Goal: Information Seeking & Learning: Learn about a topic

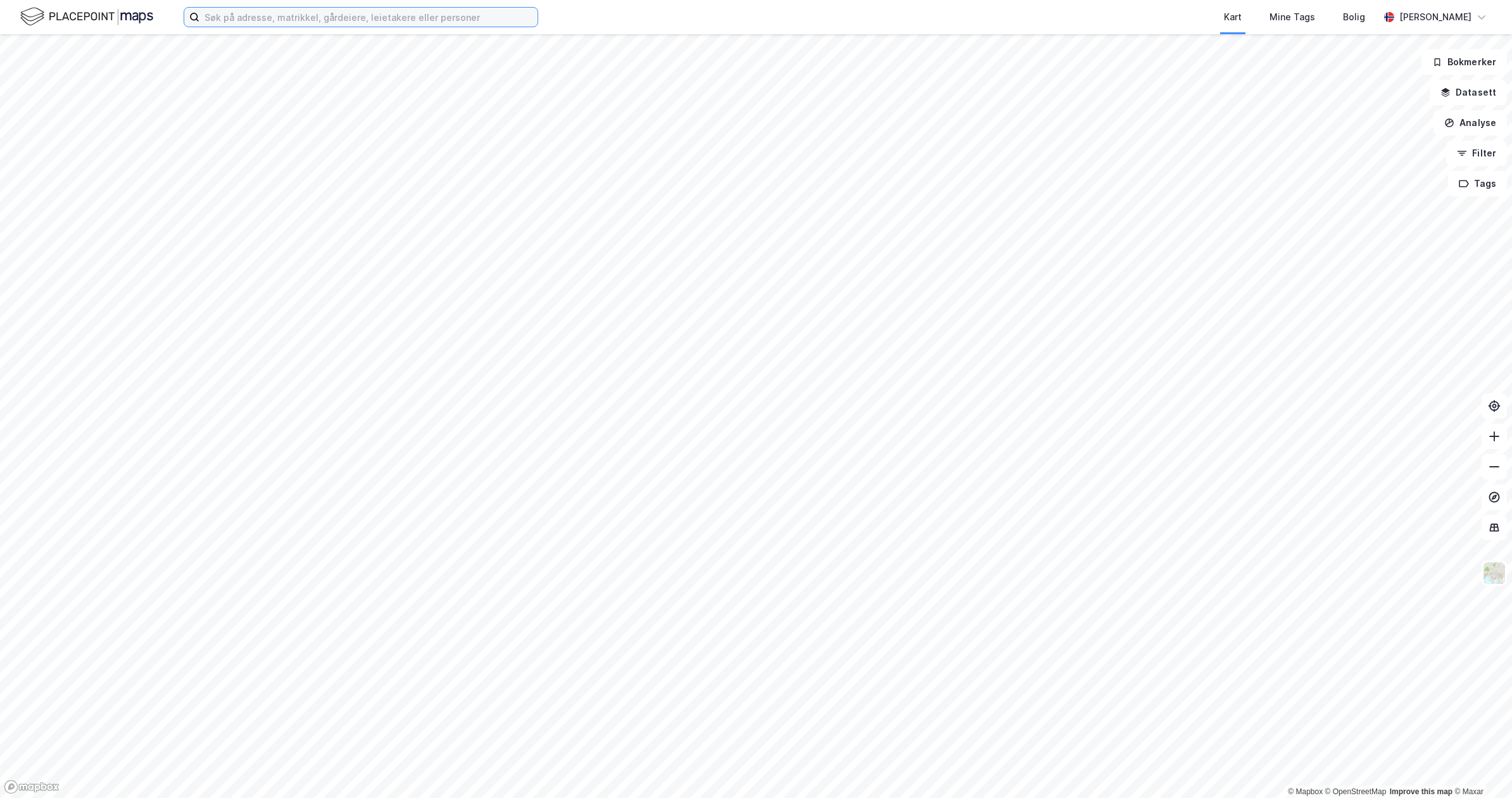
click at [393, 21] on input at bounding box center [368, 17] width 338 height 19
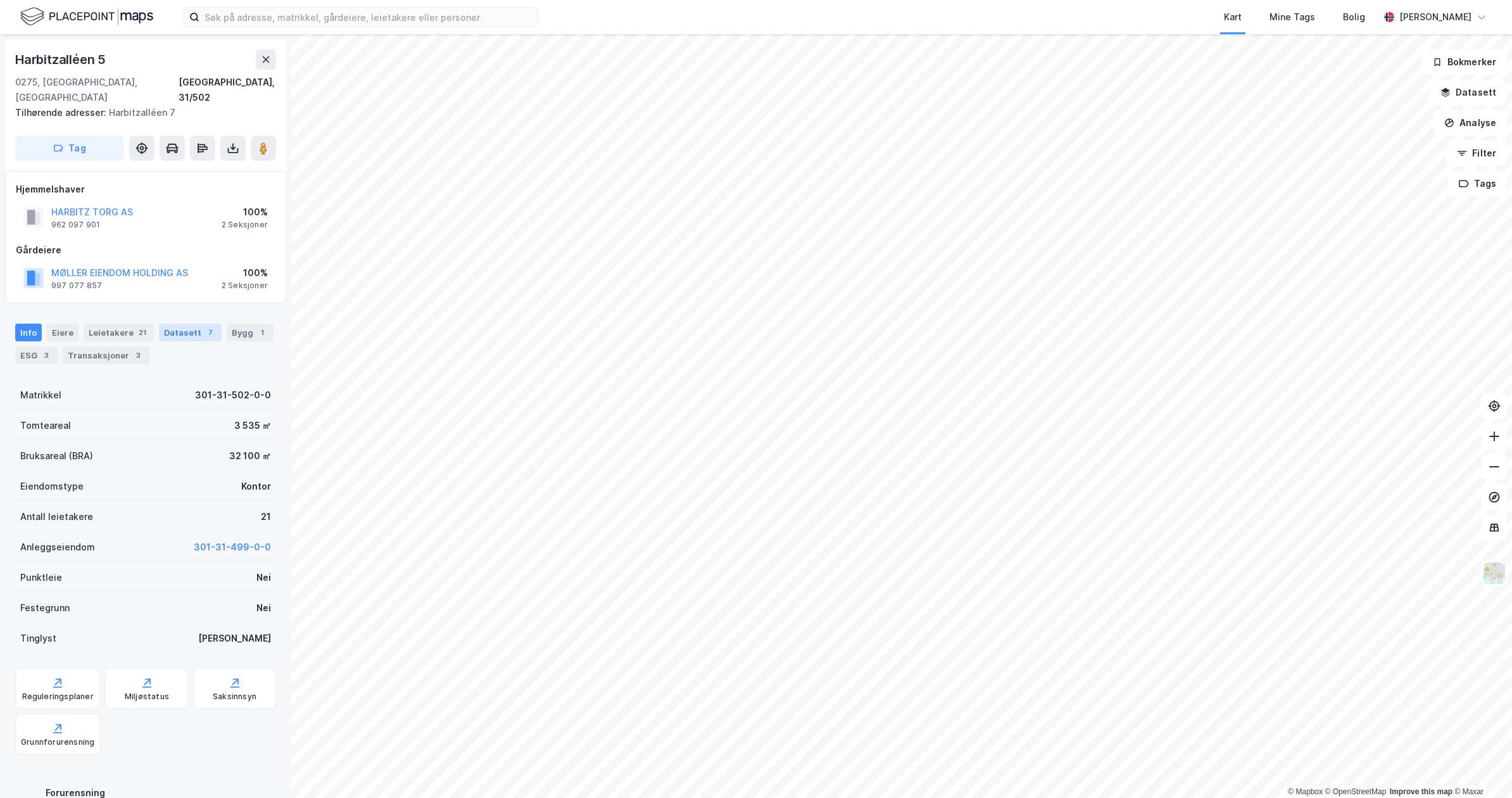
click at [204, 326] on div "7" at bounding box center [210, 332] width 13 height 13
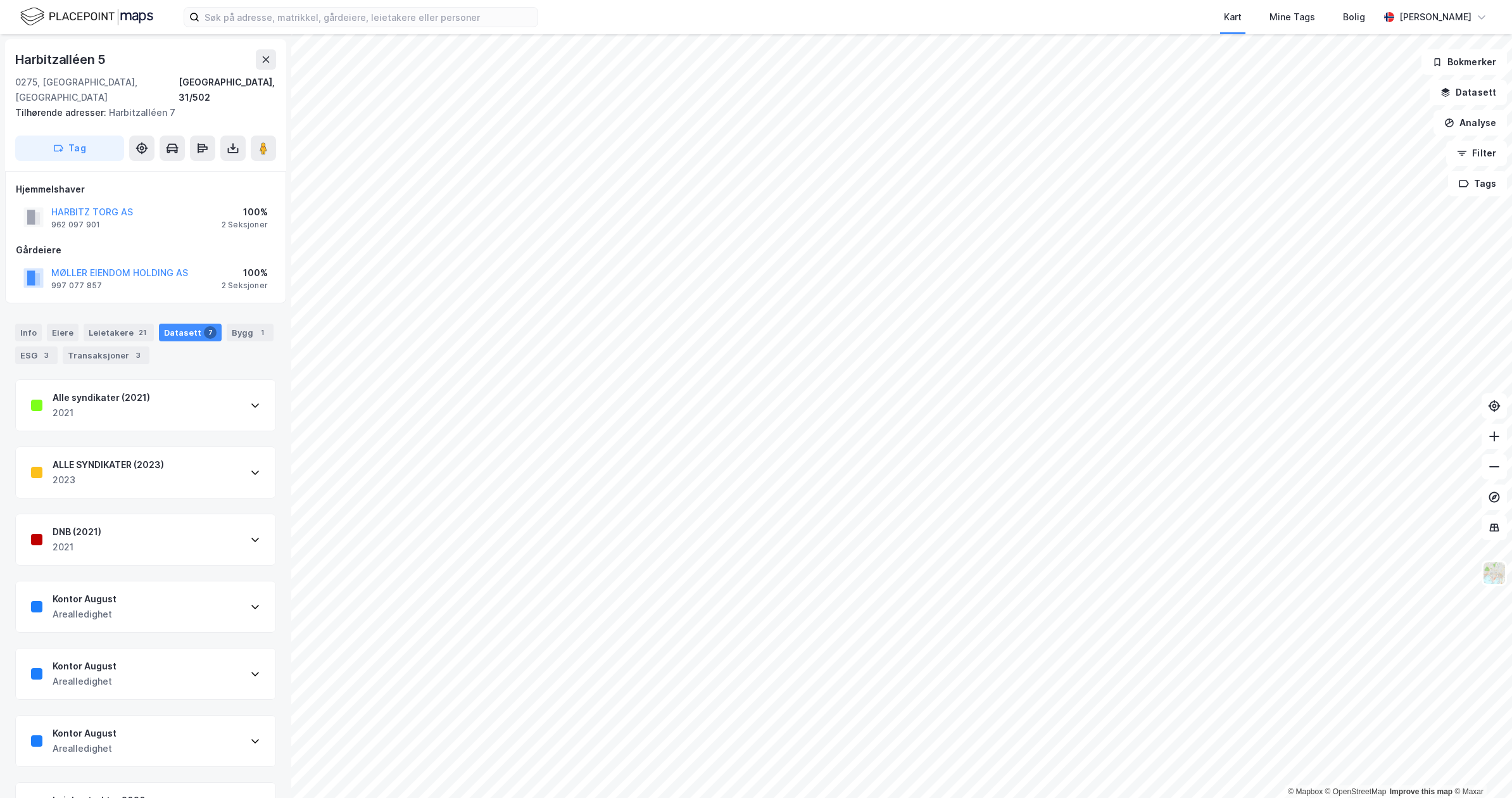
click at [156, 592] on div "Kontor August Arealledighet" at bounding box center [145, 606] width 260 height 51
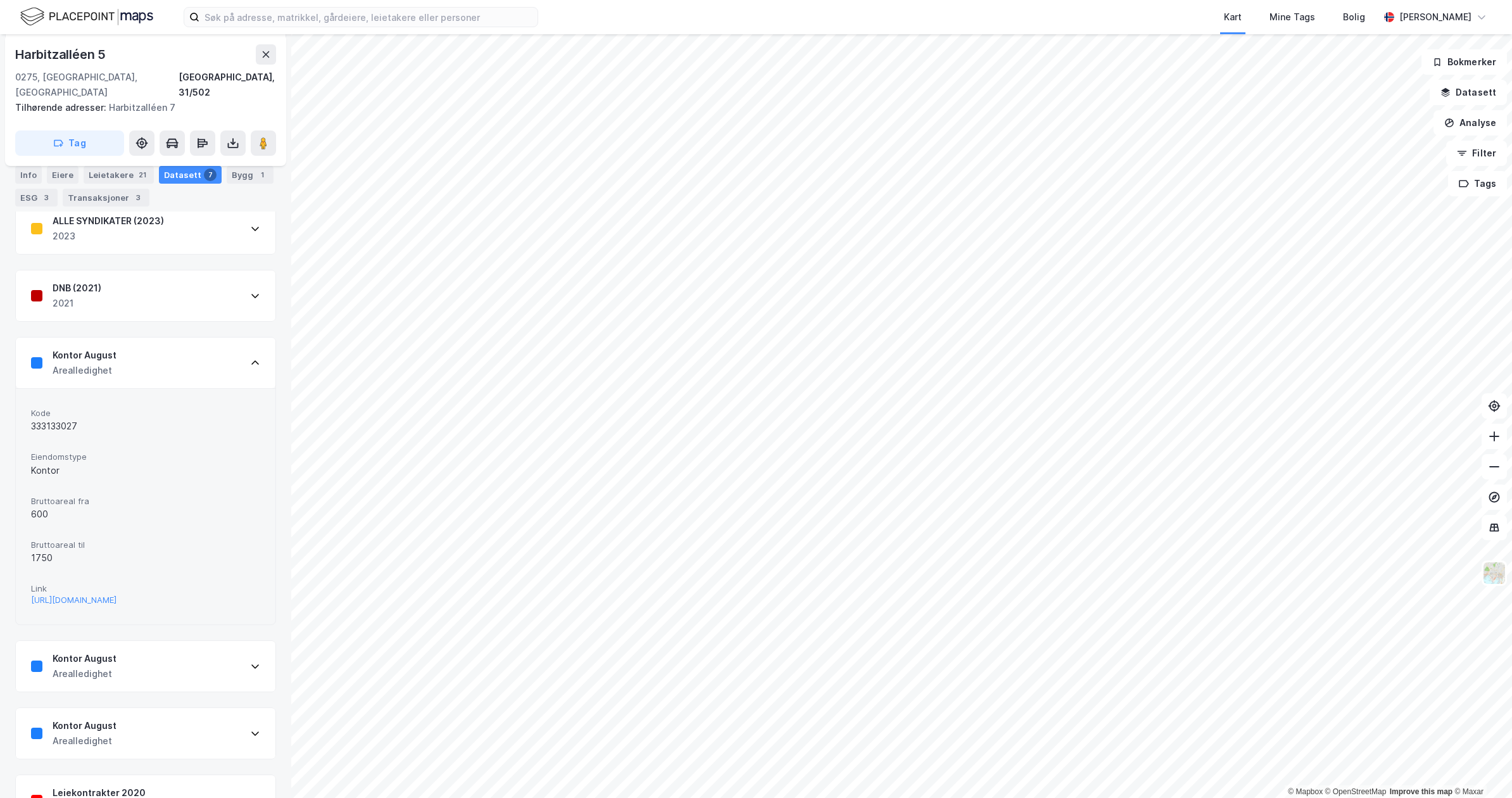
scroll to position [253, 0]
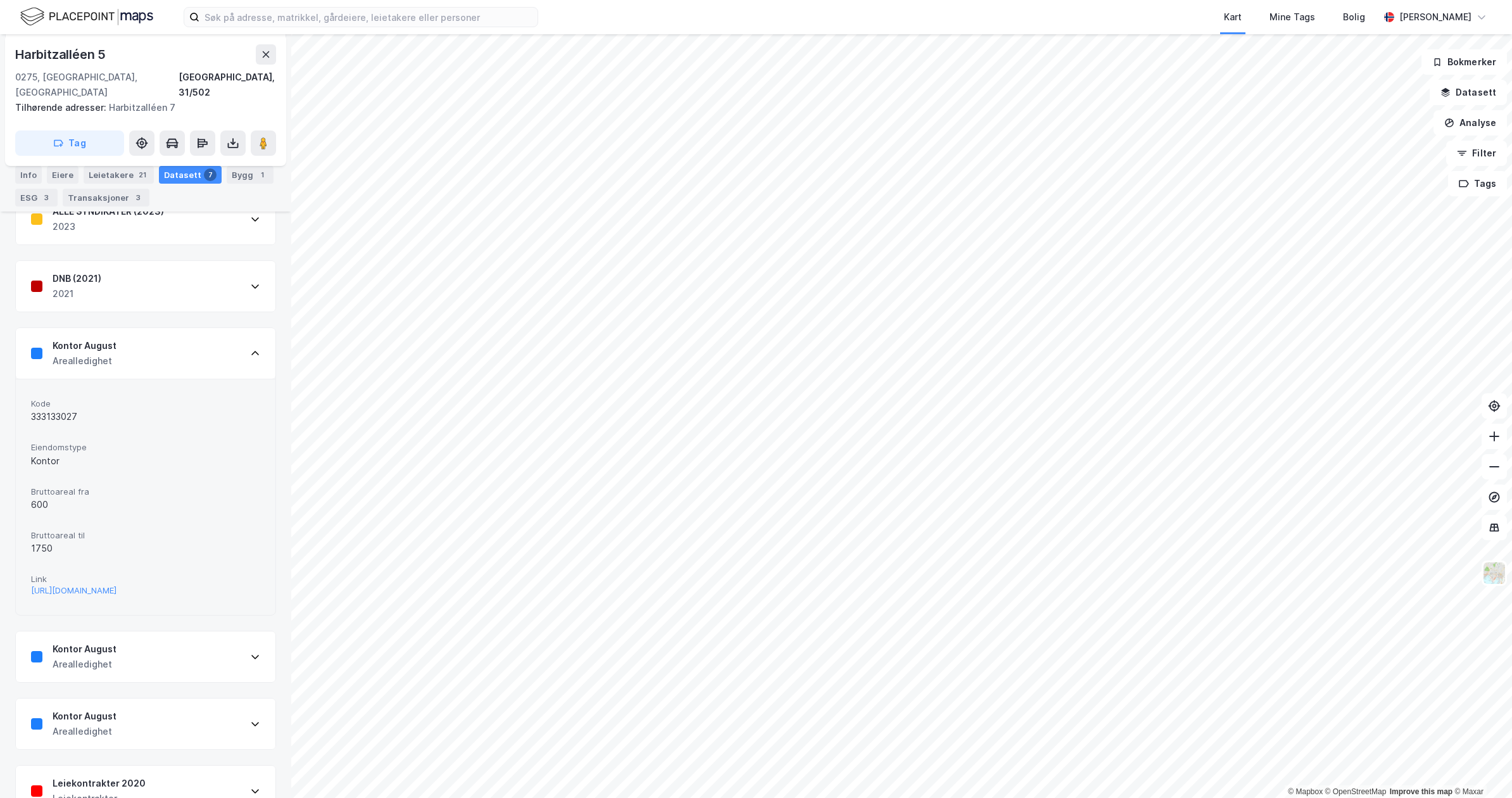
click at [138, 645] on div "Kontor August Arealledighet" at bounding box center [145, 657] width 260 height 51
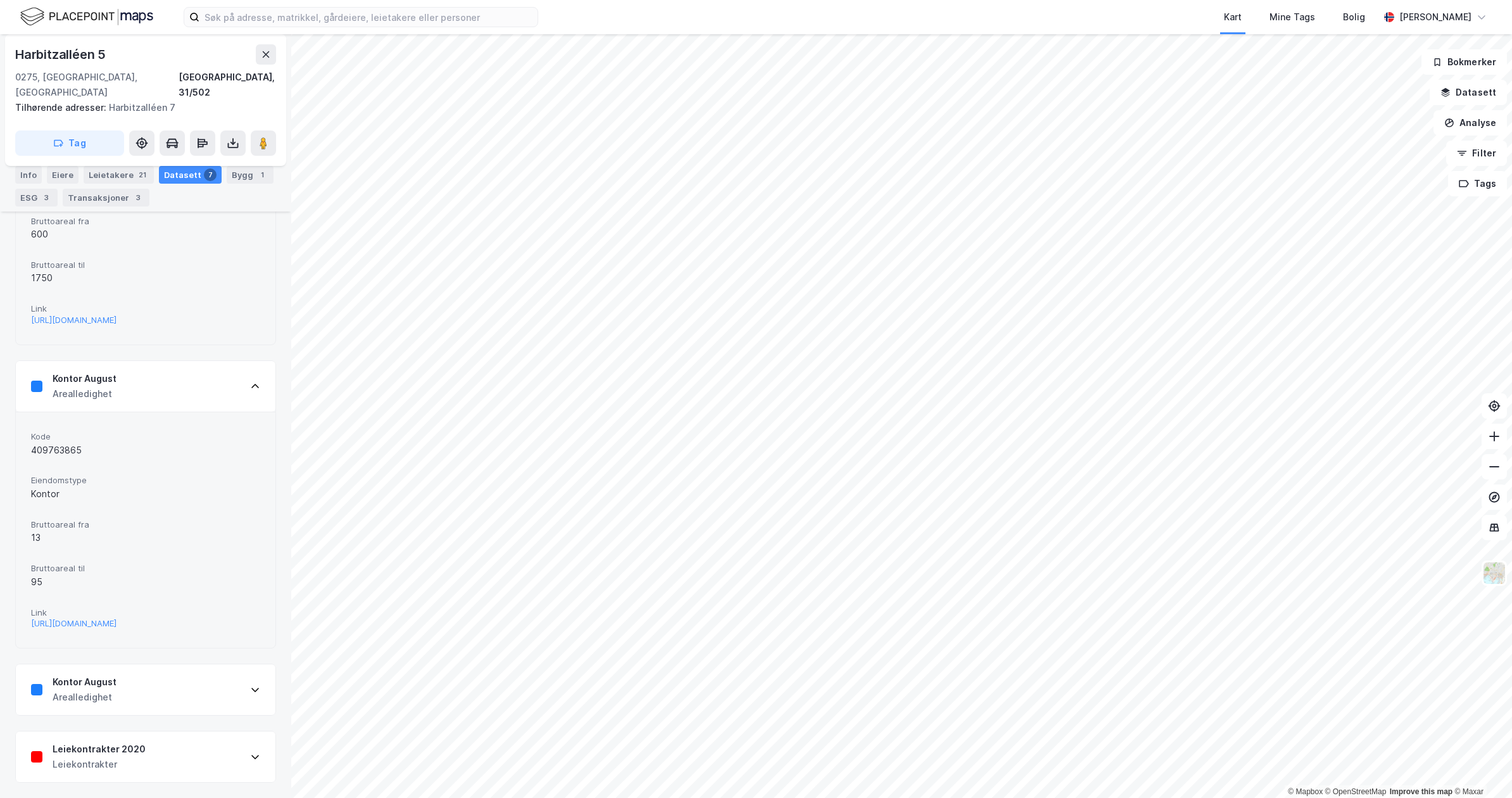
scroll to position [534, 0]
click at [140, 679] on div "Kontor August Arealledighet" at bounding box center [145, 689] width 260 height 51
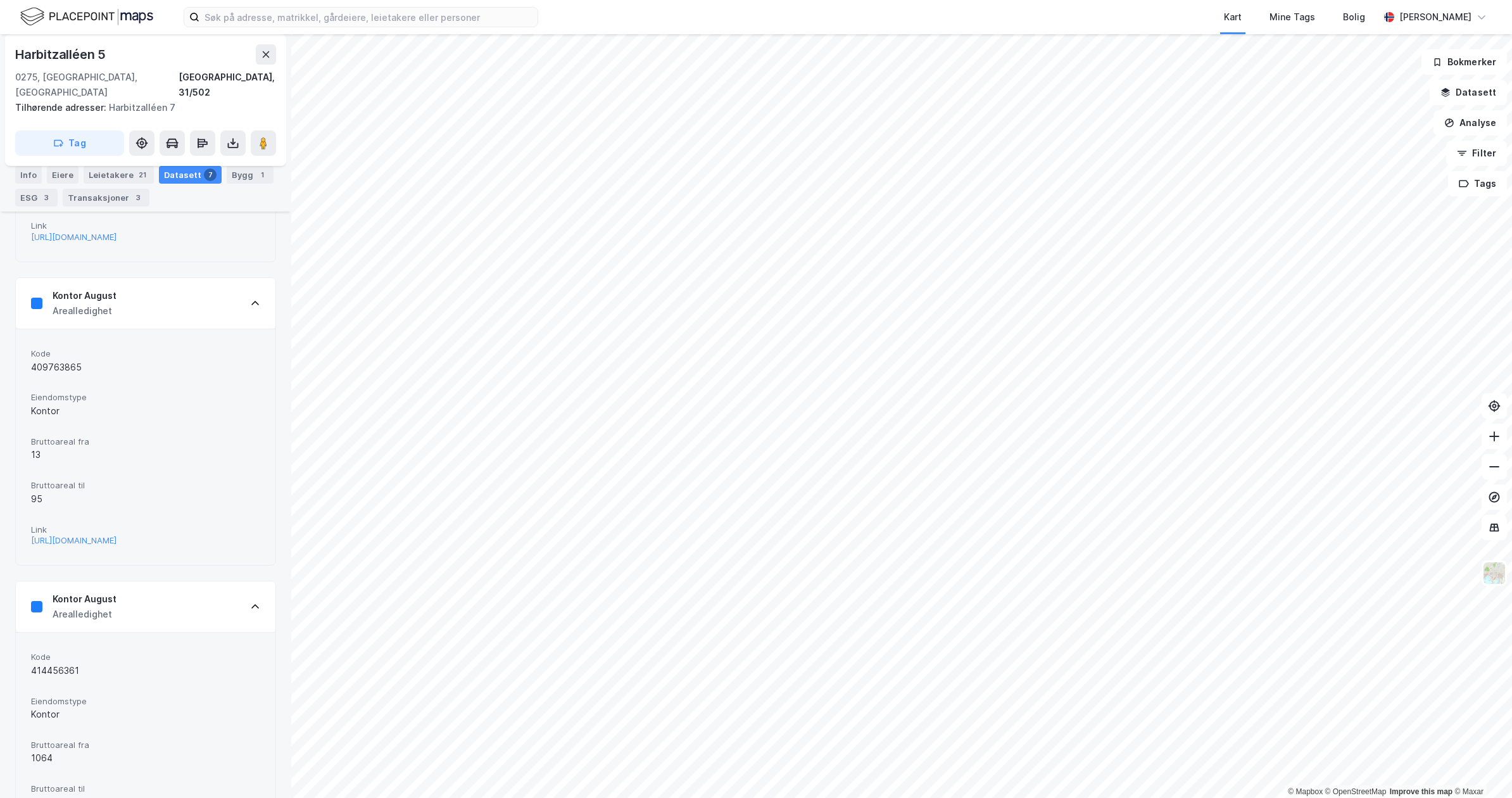
scroll to position [360, 0]
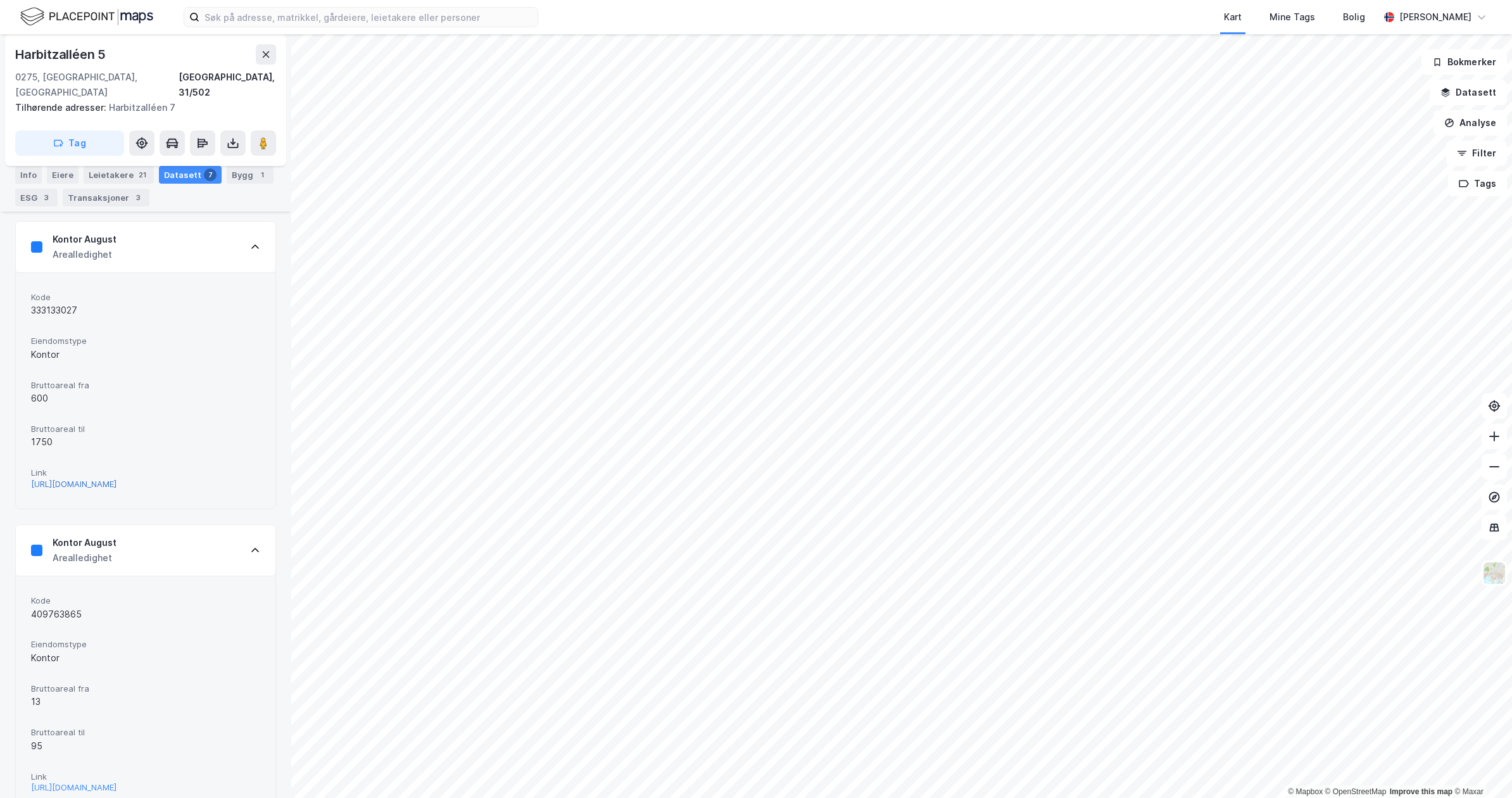
click at [117, 479] on div "[URL][DOMAIN_NAME]" at bounding box center [73, 484] width 85 height 11
click at [171, 239] on div "Kontor August Arealledighet" at bounding box center [145, 246] width 260 height 51
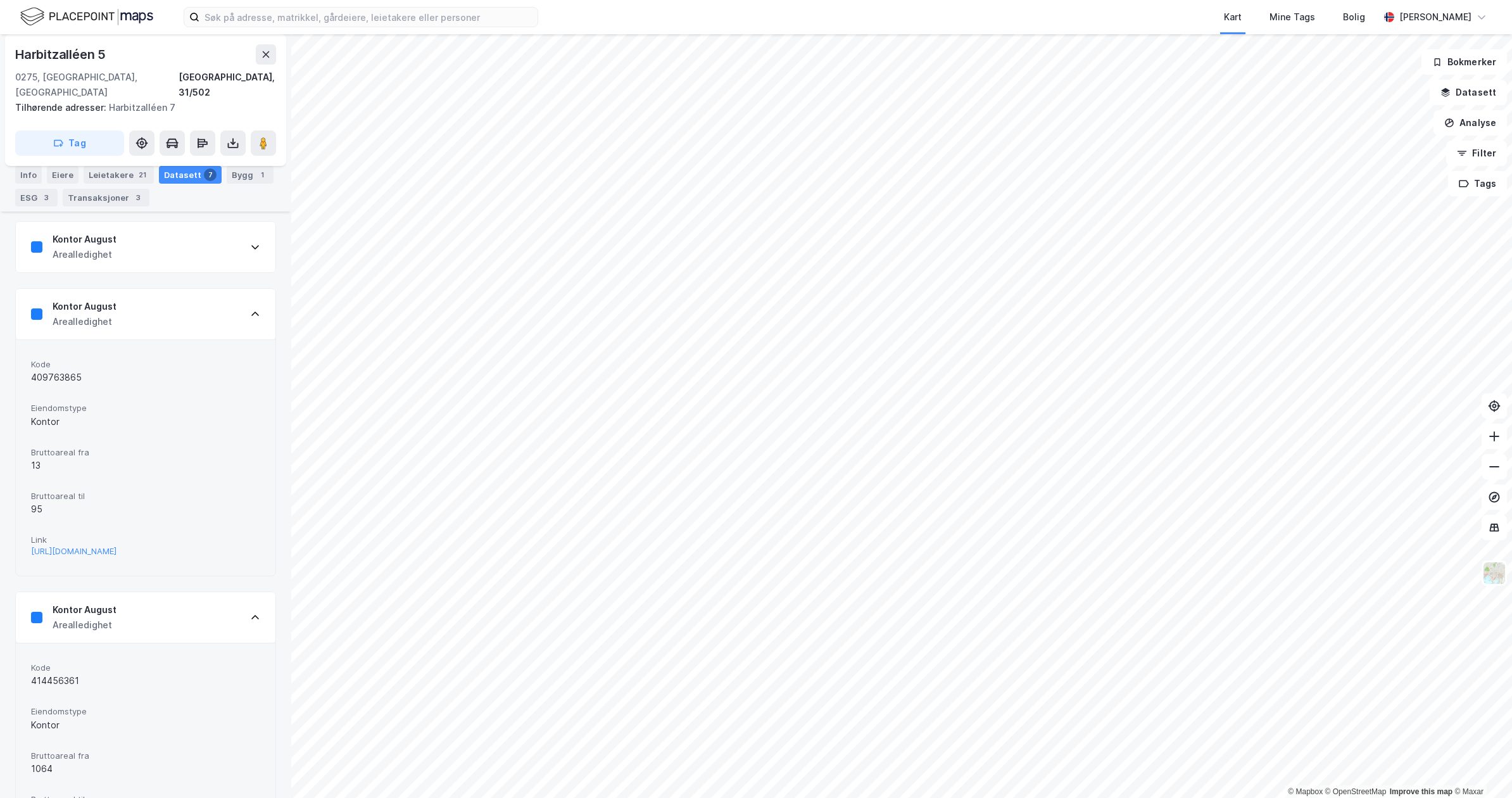
click at [219, 595] on div "Kontor August Arealledighet" at bounding box center [145, 617] width 260 height 51
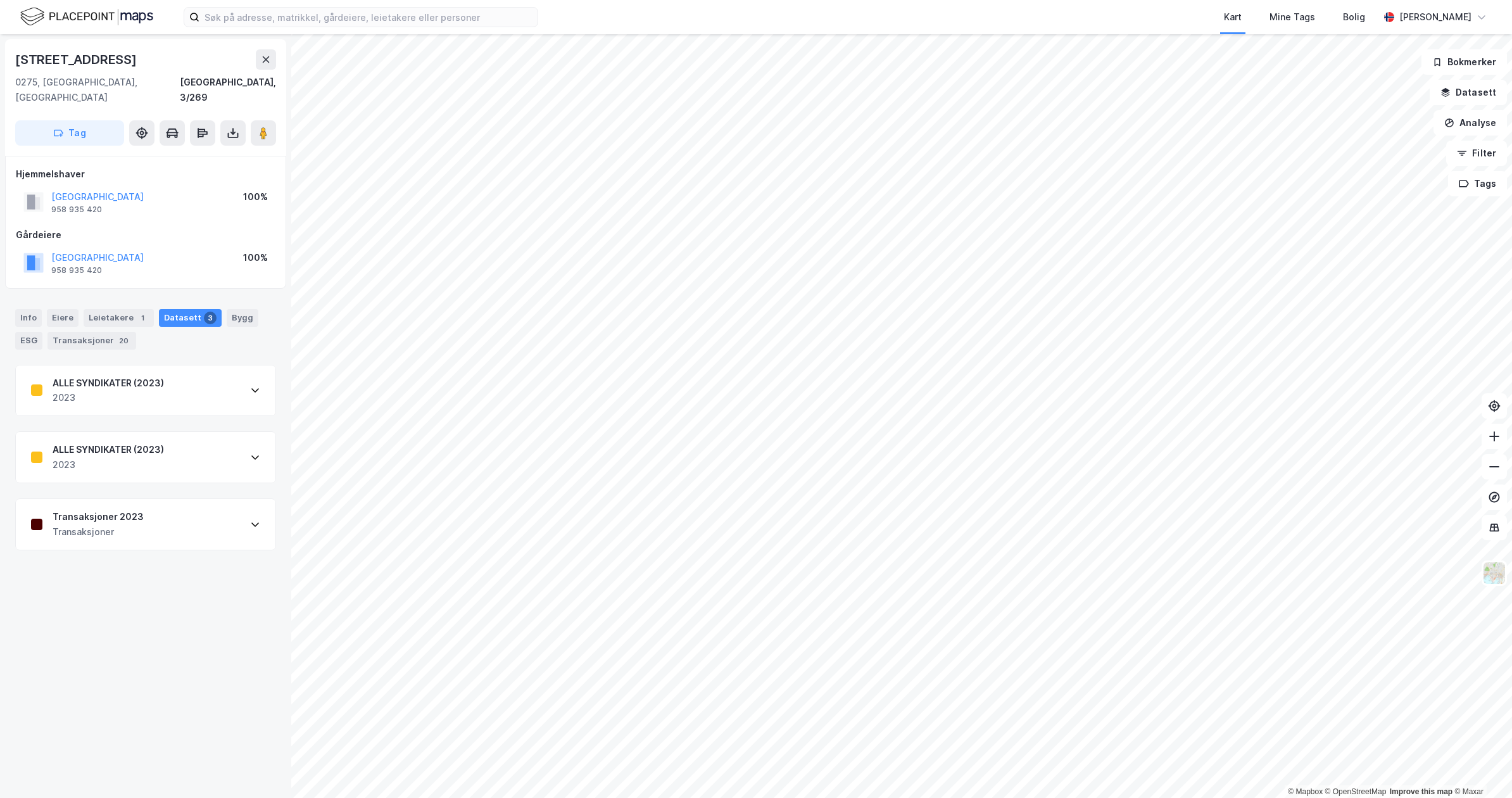
click at [181, 517] on div "Transaksjoner 2023 Transaksjoner" at bounding box center [145, 523] width 260 height 51
click at [143, 507] on div "Transaksjoner 2023 Transaksjoner" at bounding box center [145, 523] width 260 height 51
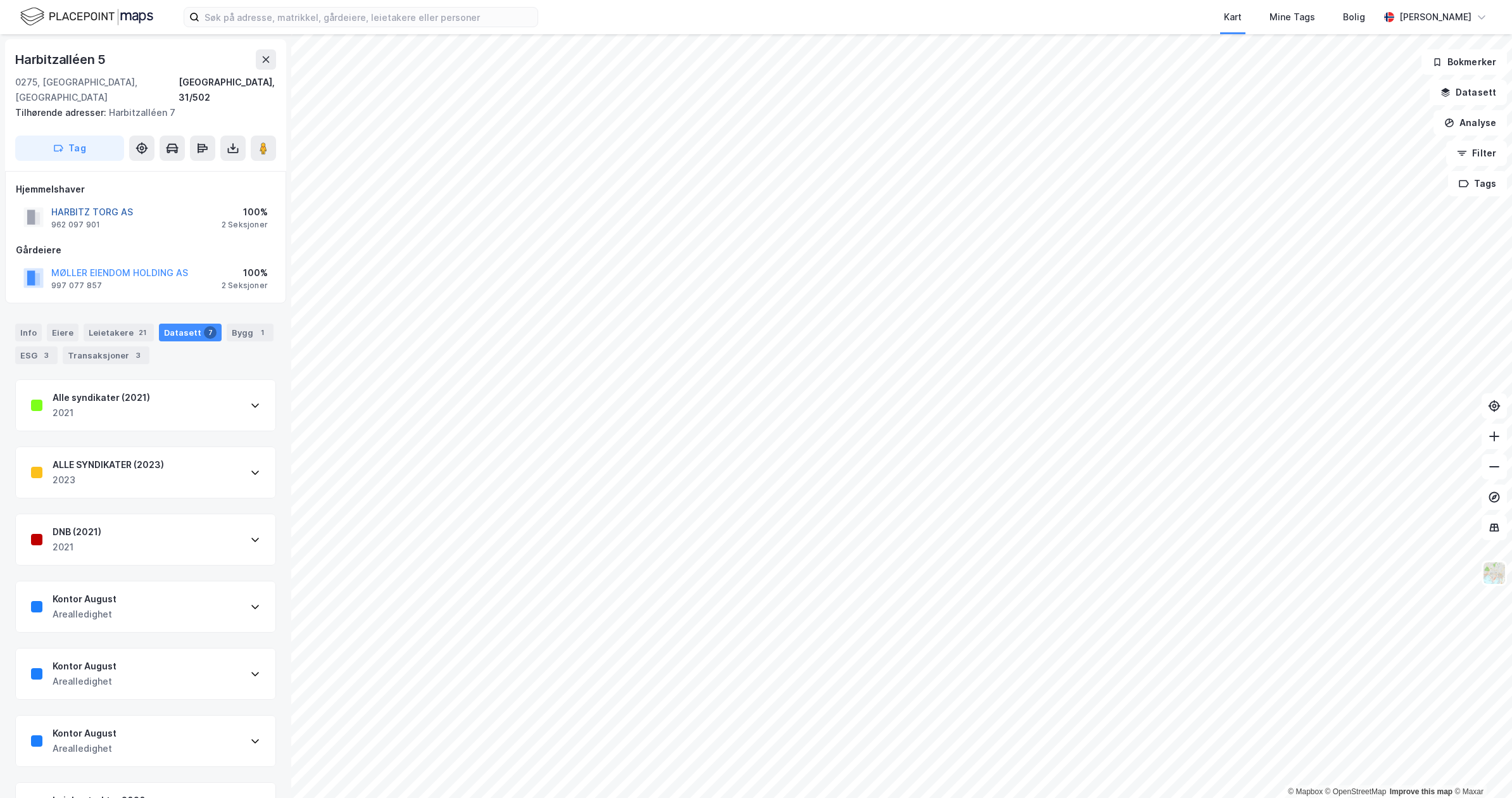
click at [0, 0] on button "HARBITZ TORG AS" at bounding box center [0, 0] width 0 height 0
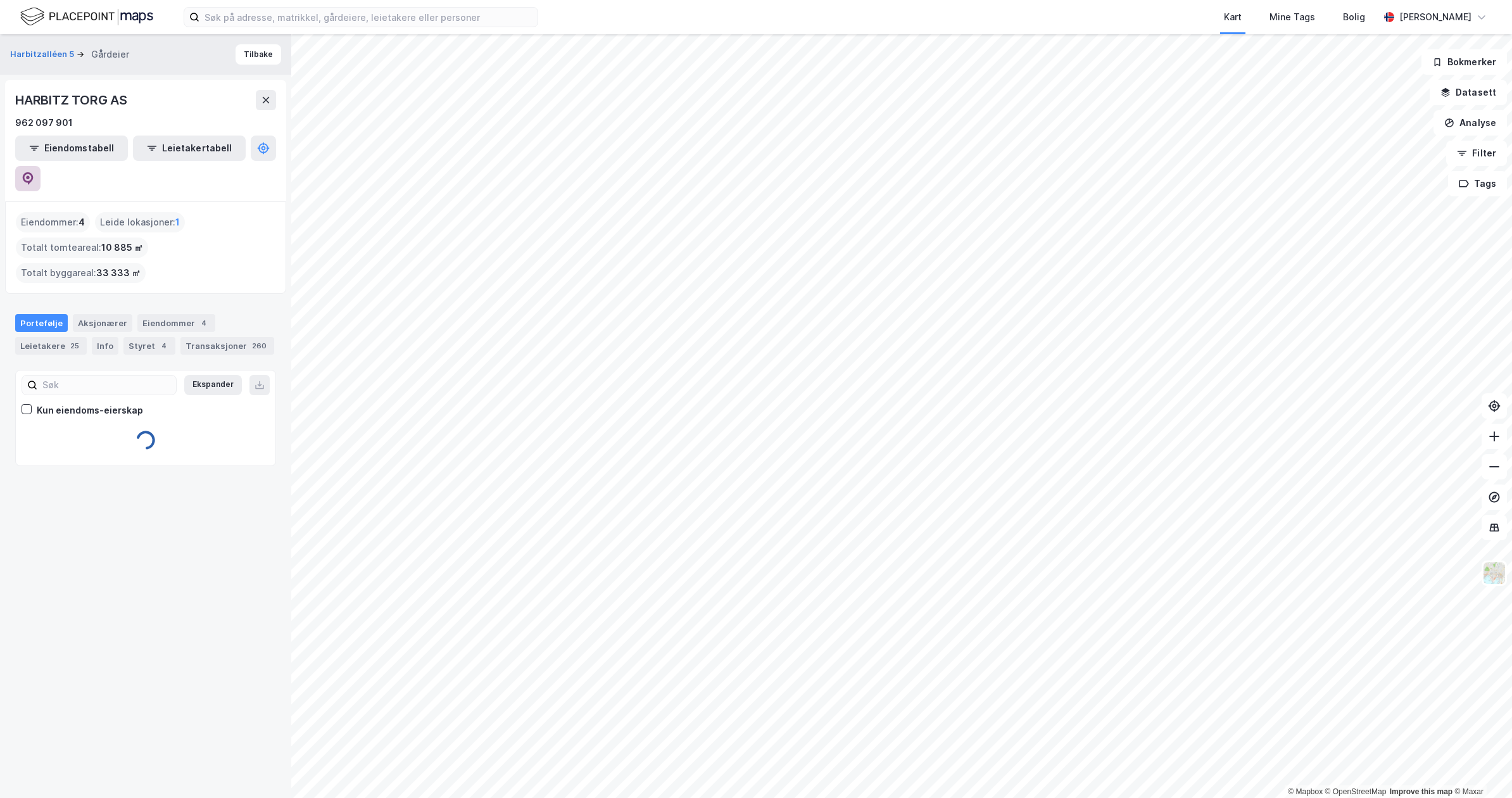
click at [29, 175] on icon at bounding box center [28, 177] width 4 height 4
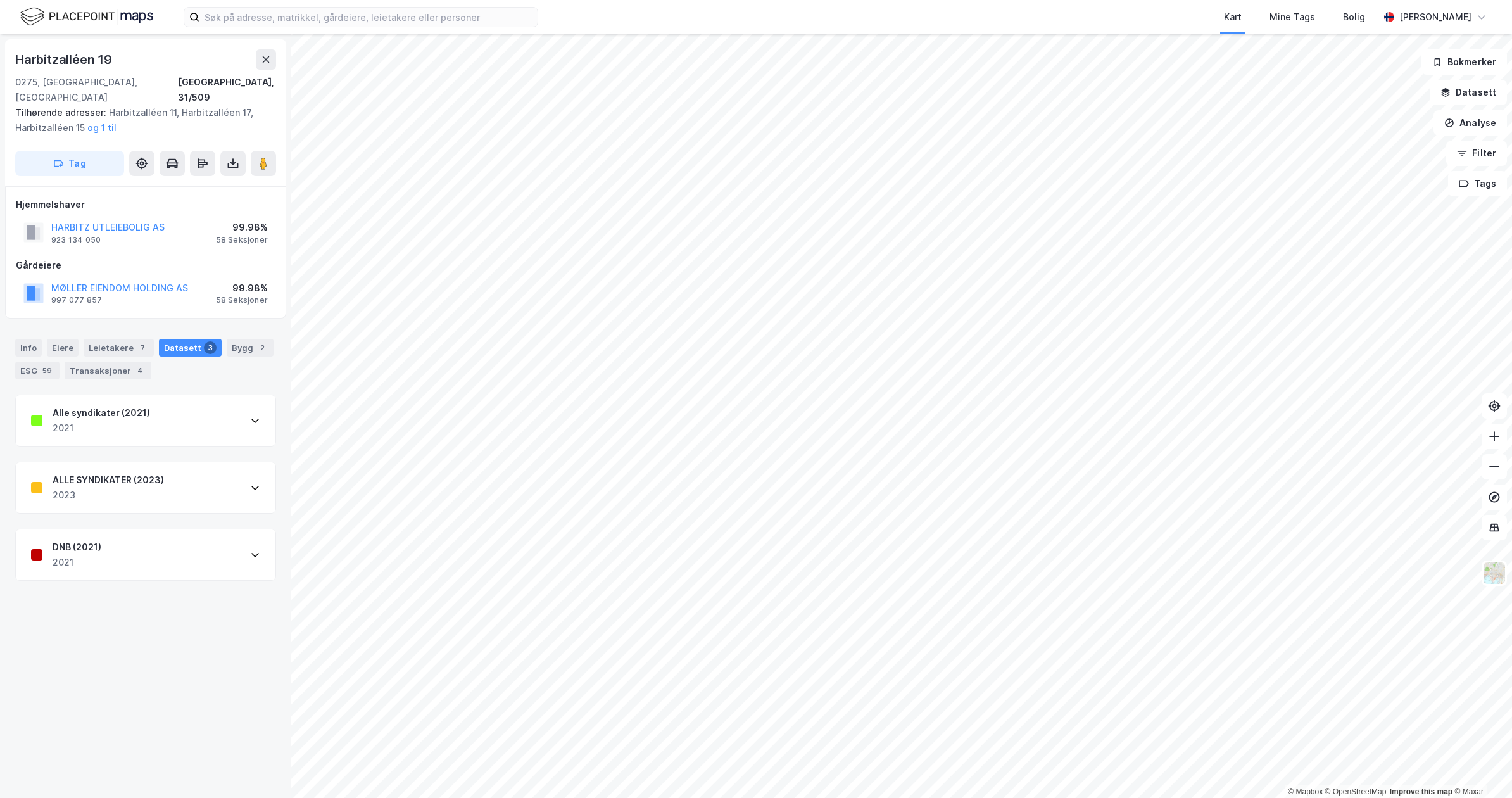
click at [130, 532] on div "DNB (2021) 2021" at bounding box center [145, 554] width 260 height 51
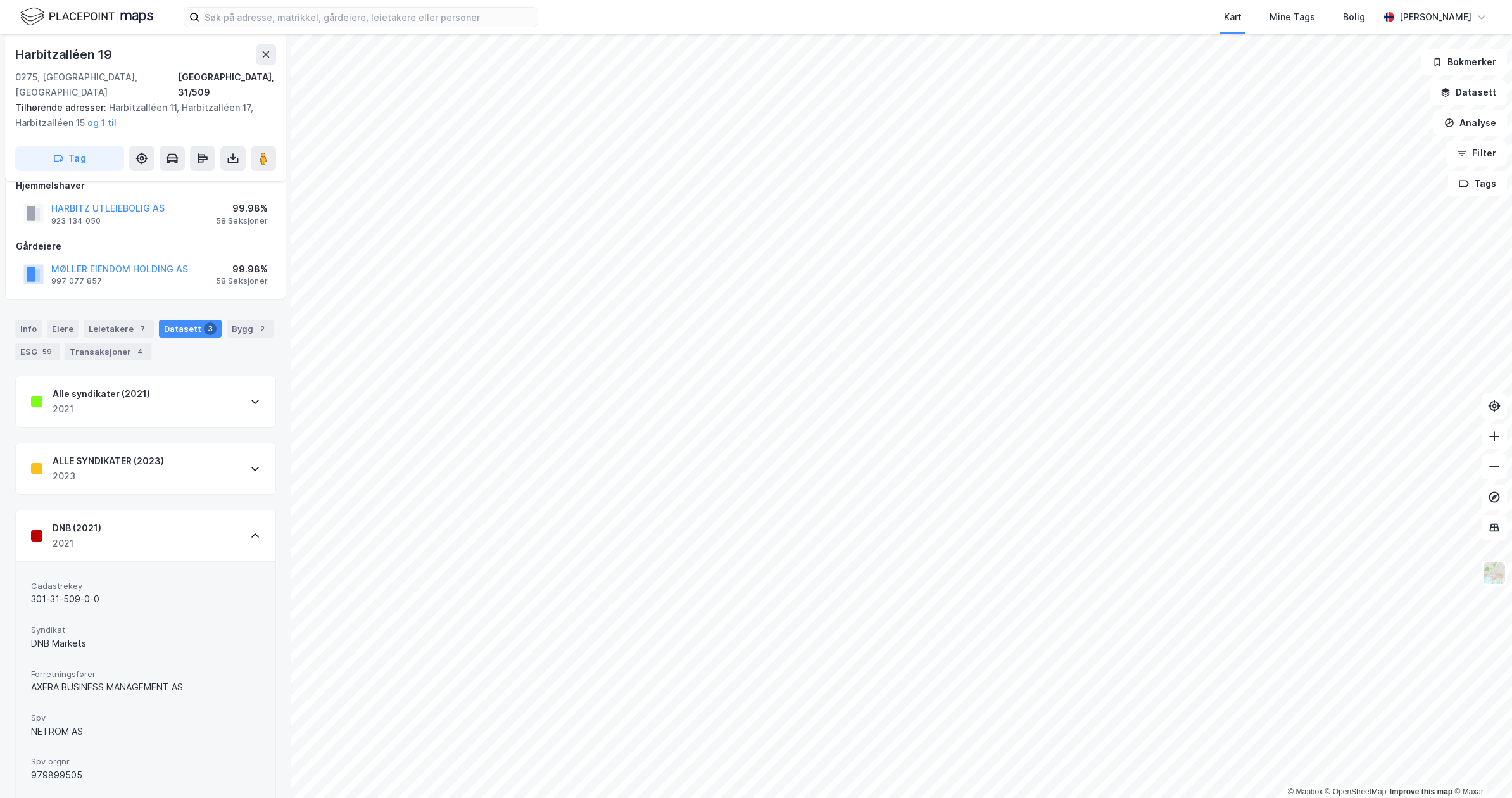
scroll to position [24, 0]
click at [163, 464] on div "2023" at bounding box center [107, 471] width 111 height 16
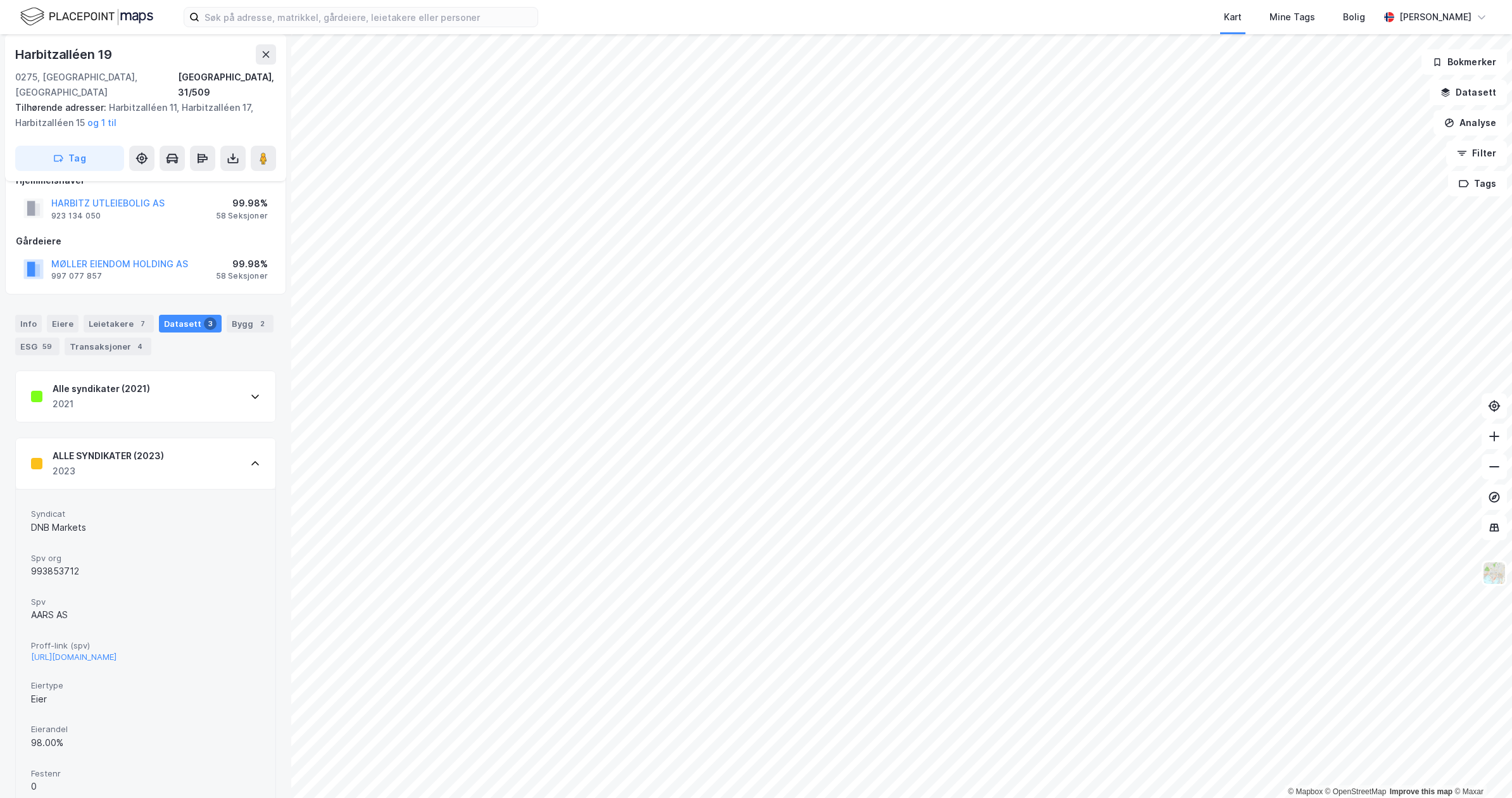
click at [177, 438] on div "ALLE SYNDIKATER (2023) 2023" at bounding box center [145, 463] width 260 height 51
click at [168, 397] on div "Alle syndikater (2021) 2021" at bounding box center [145, 396] width 260 height 51
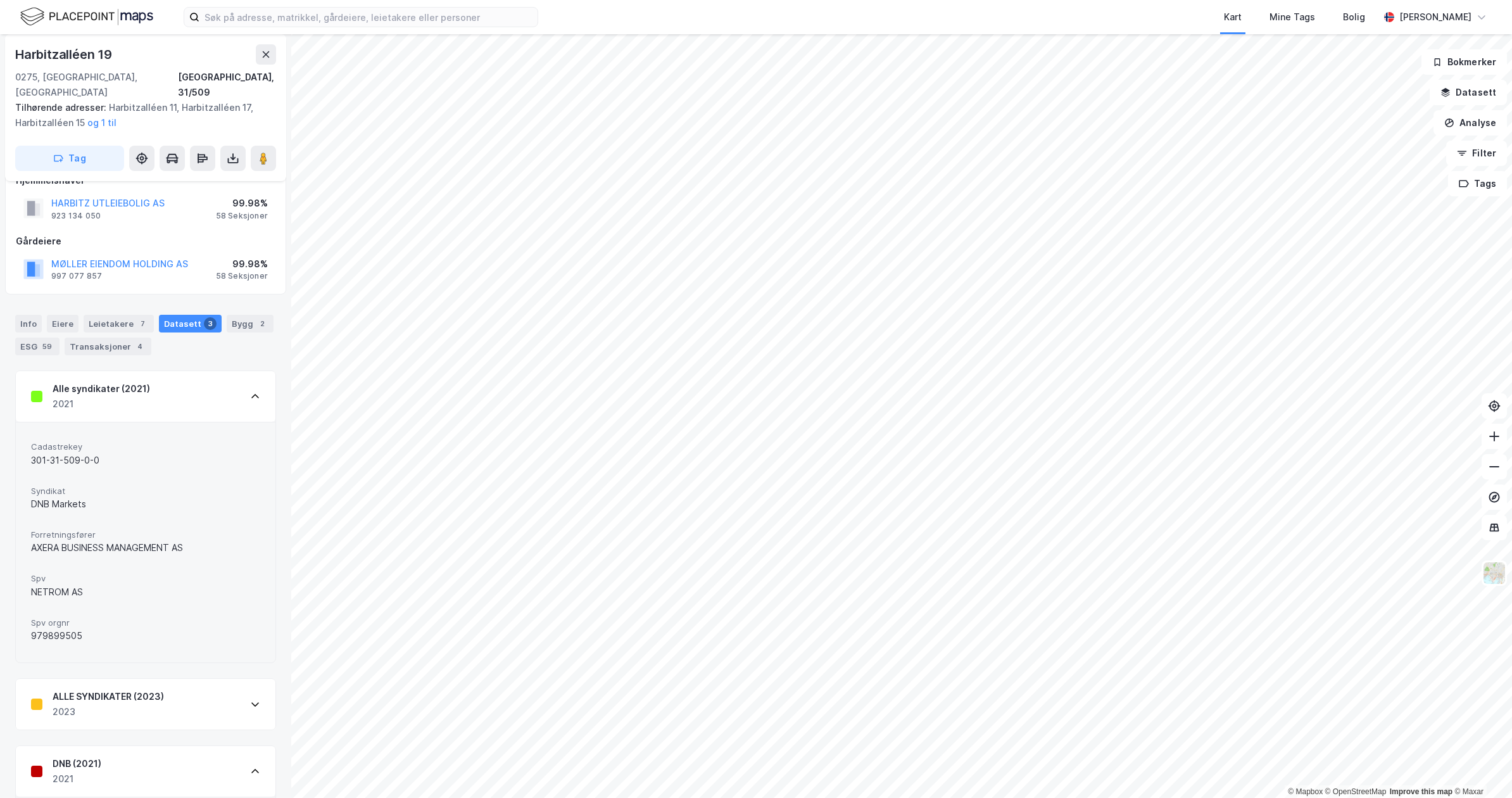
click at [174, 376] on div "Alle syndikater (2021) 2021" at bounding box center [145, 396] width 260 height 51
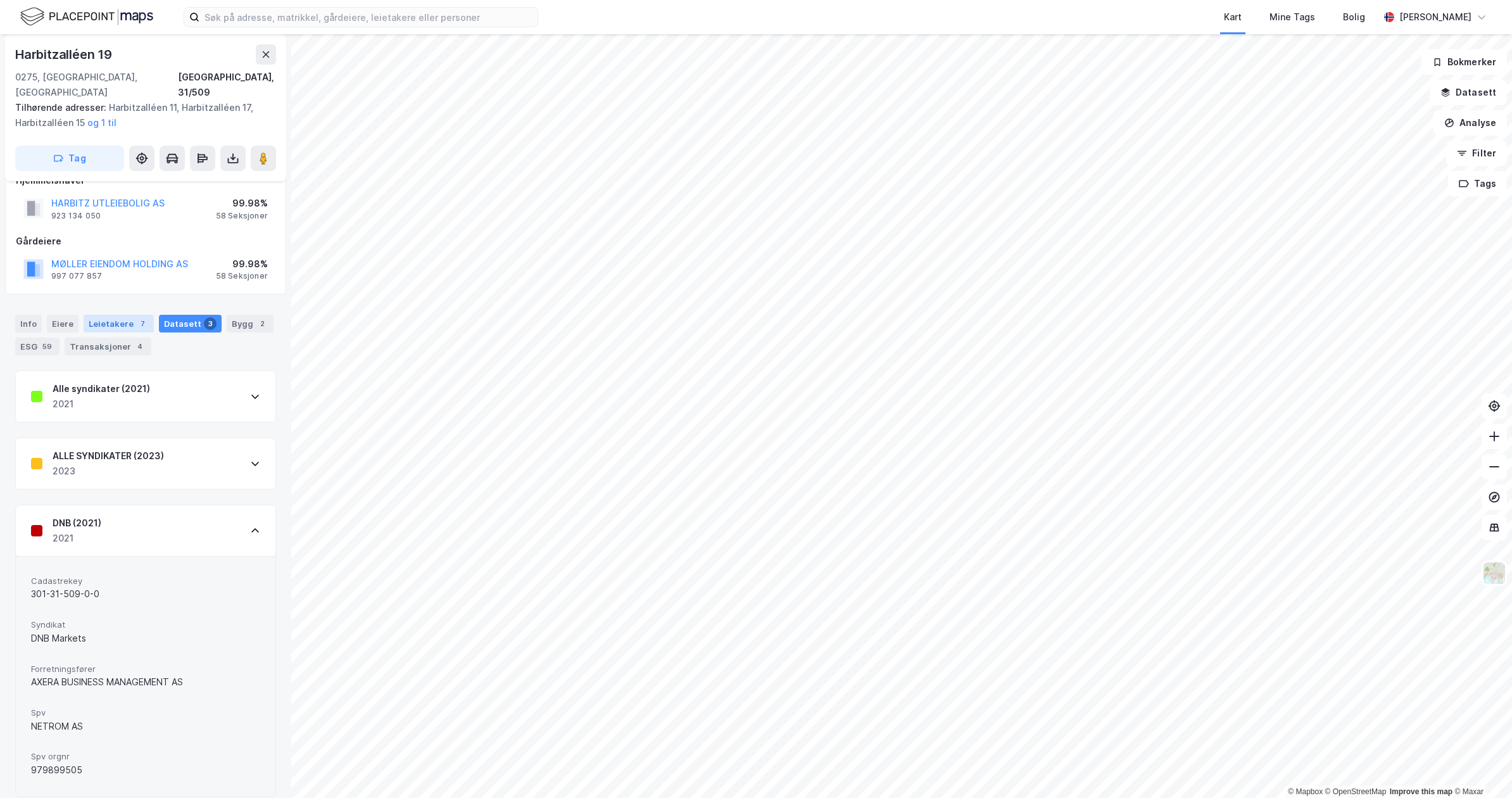
click at [136, 317] on div "7" at bounding box center [142, 323] width 13 height 13
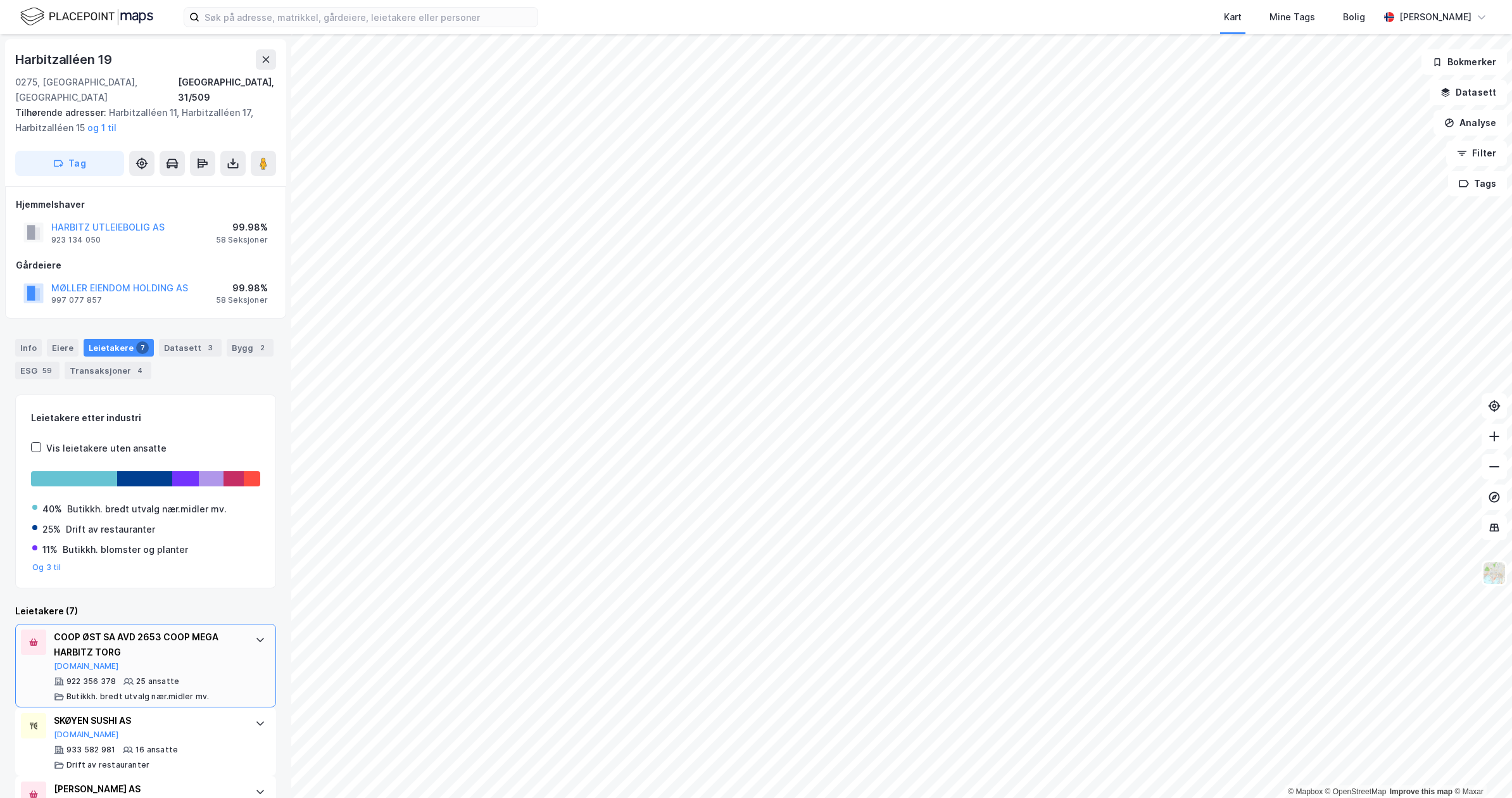
click at [181, 635] on div "COOP ØST SA AVD 2653 COOP MEGA HARBITZ TORG" at bounding box center [148, 644] width 188 height 30
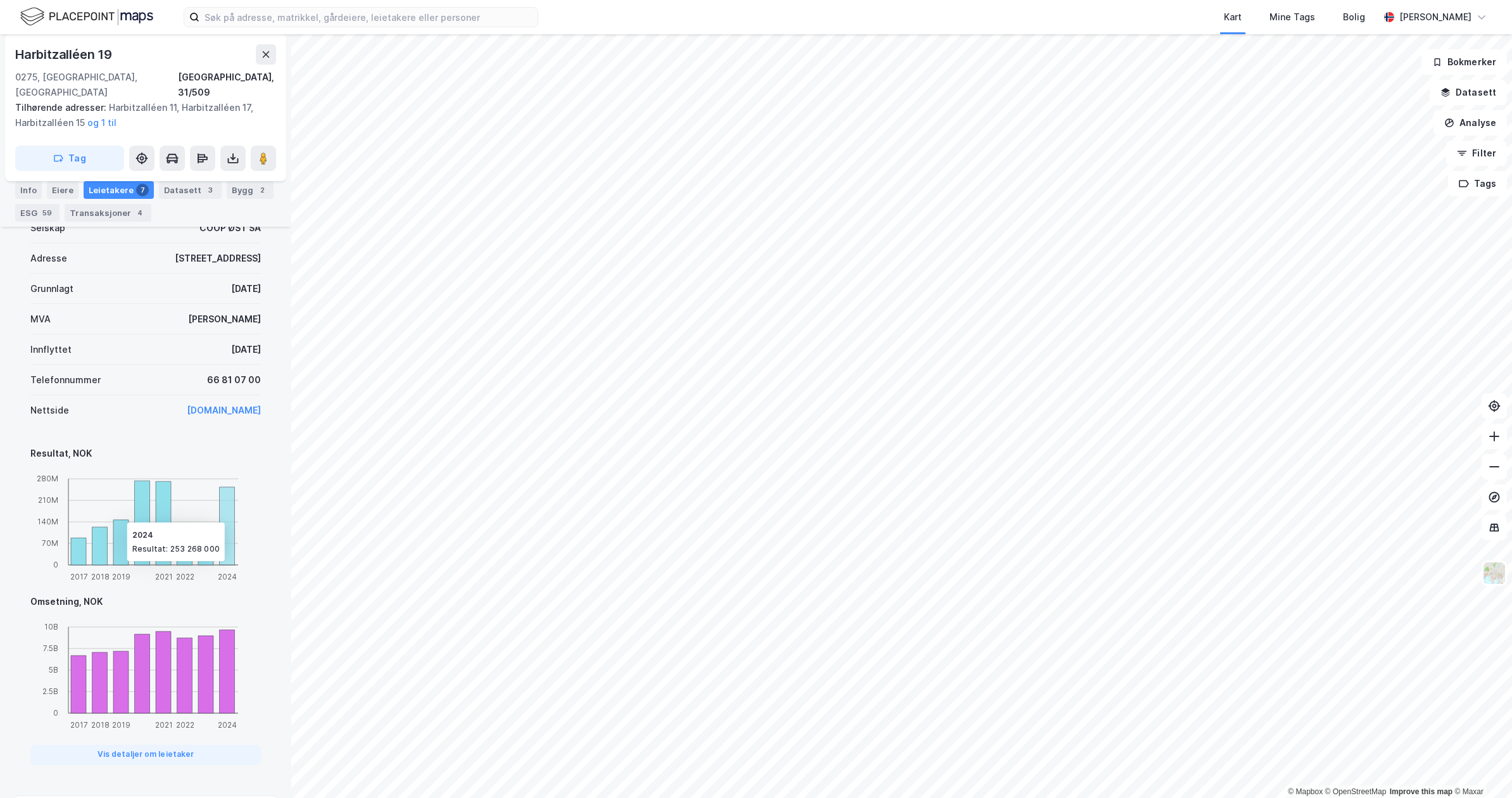
scroll to position [928, 0]
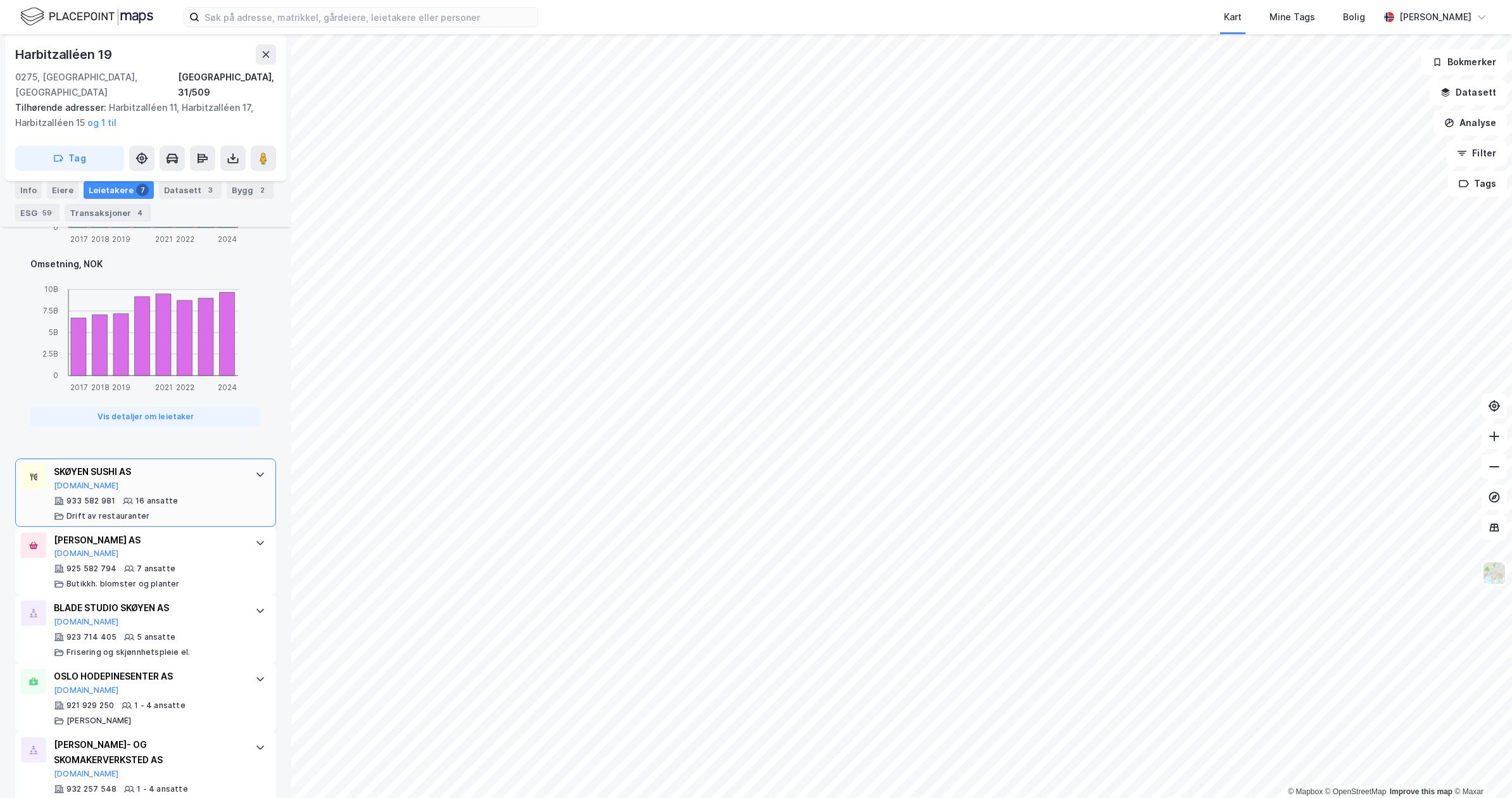
click at [220, 475] on div "SKØYEN SUSHI AS [DOMAIN_NAME]" at bounding box center [148, 477] width 188 height 27
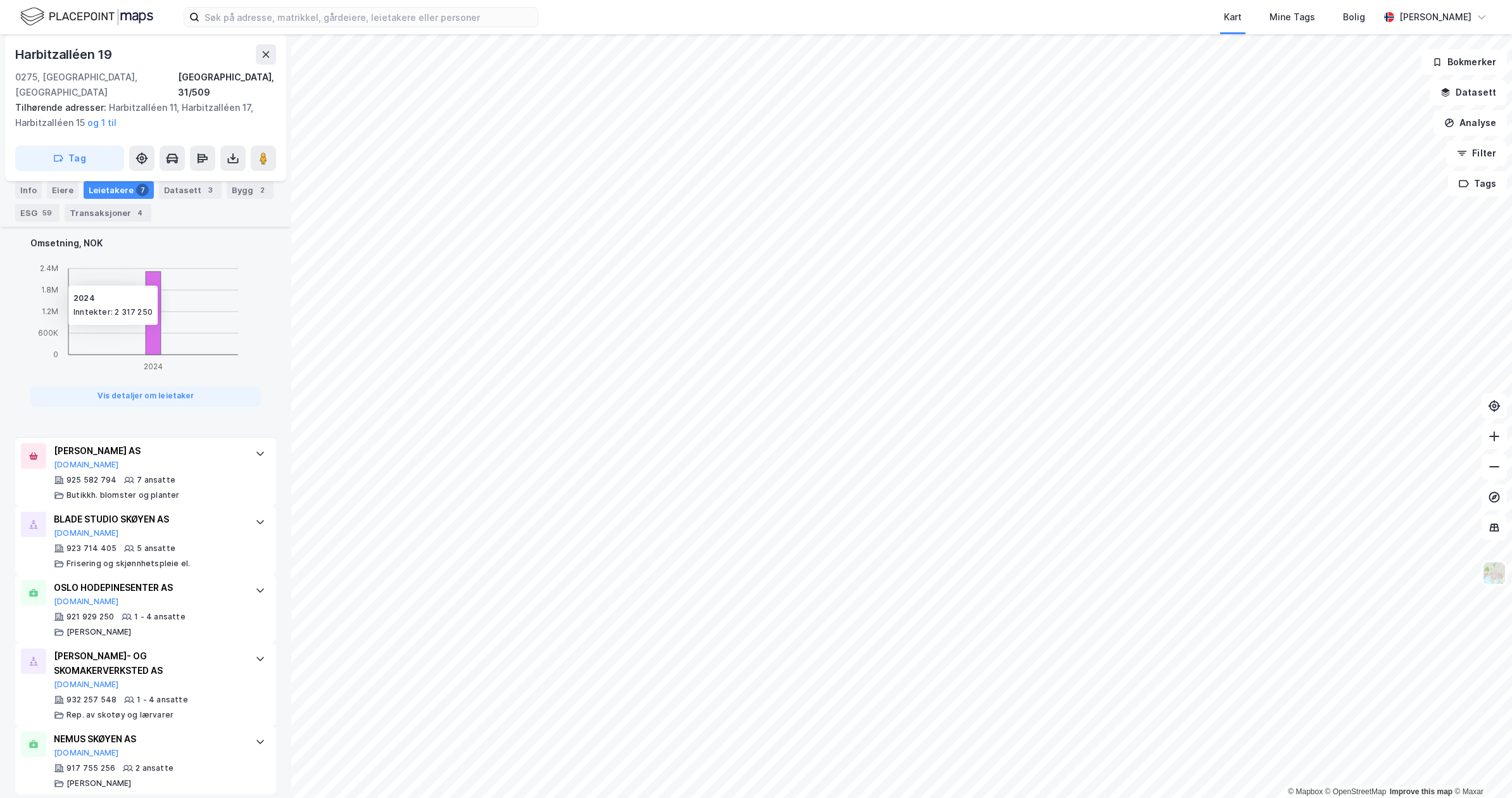
scroll to position [985, 0]
click at [220, 454] on div "[PERSON_NAME] AS [DOMAIN_NAME]" at bounding box center [148, 455] width 188 height 27
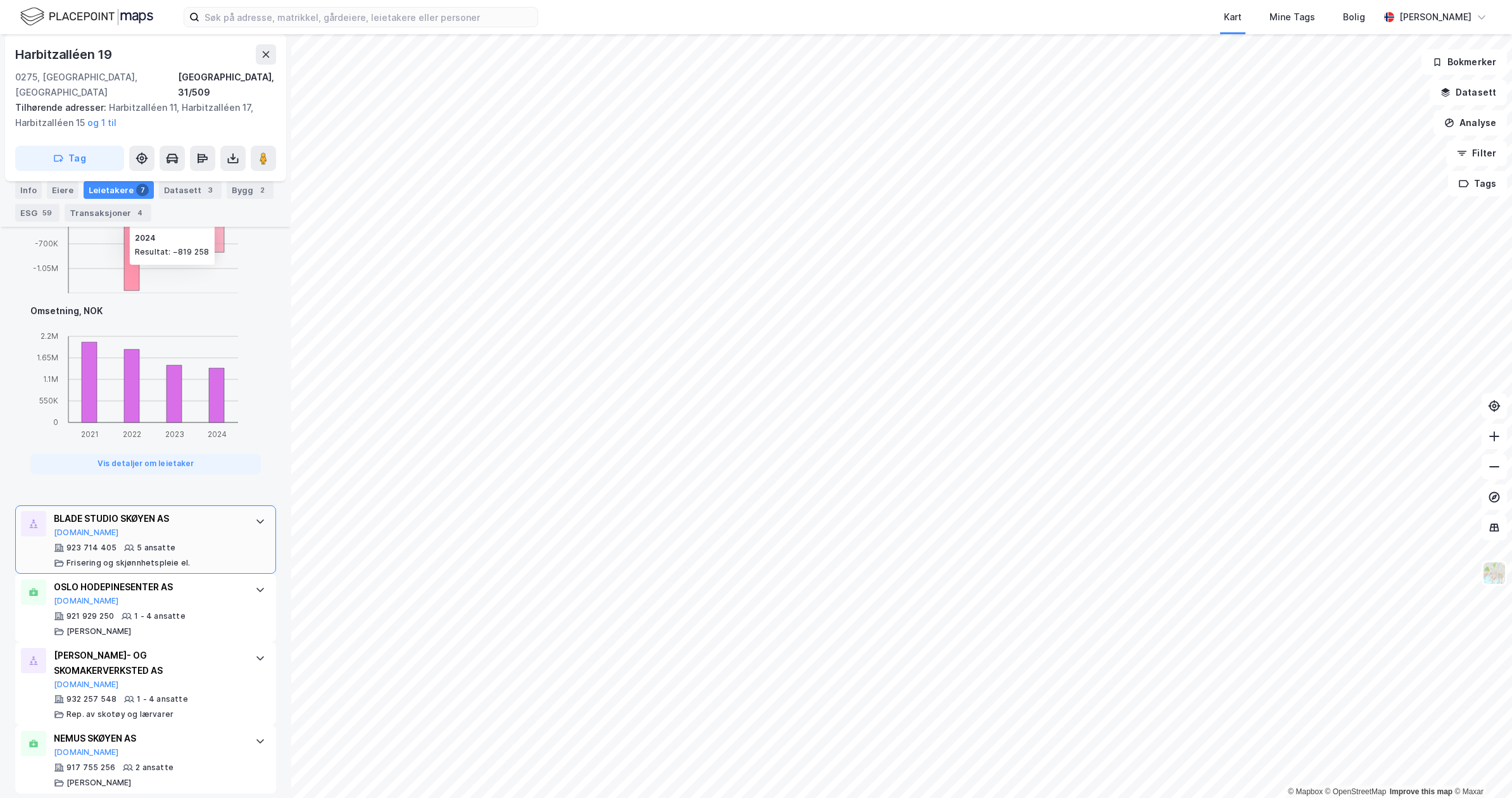
click at [203, 511] on div "BLADE STUDIO SKØYEN AS" at bounding box center [148, 518] width 188 height 16
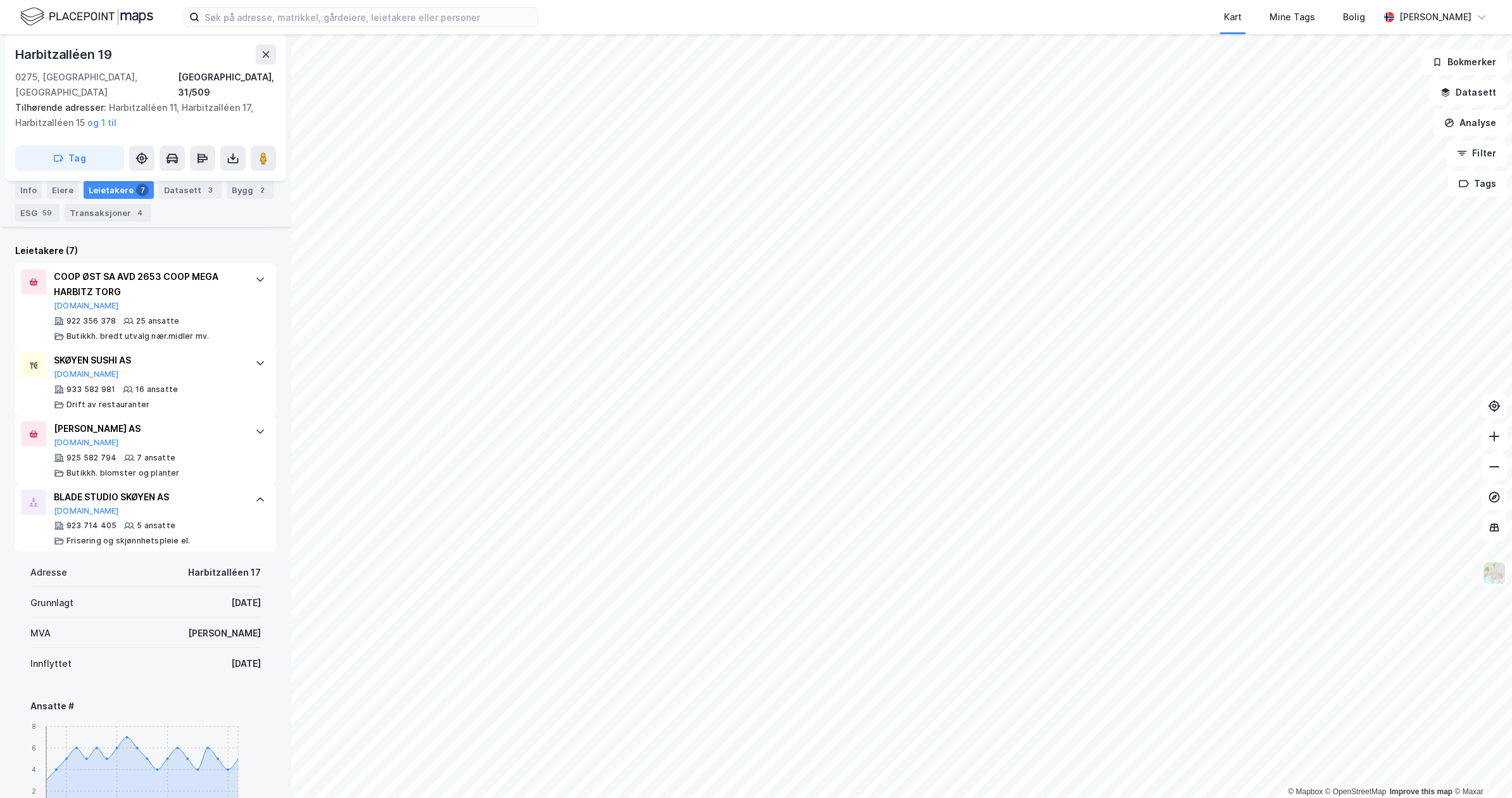
scroll to position [698, 0]
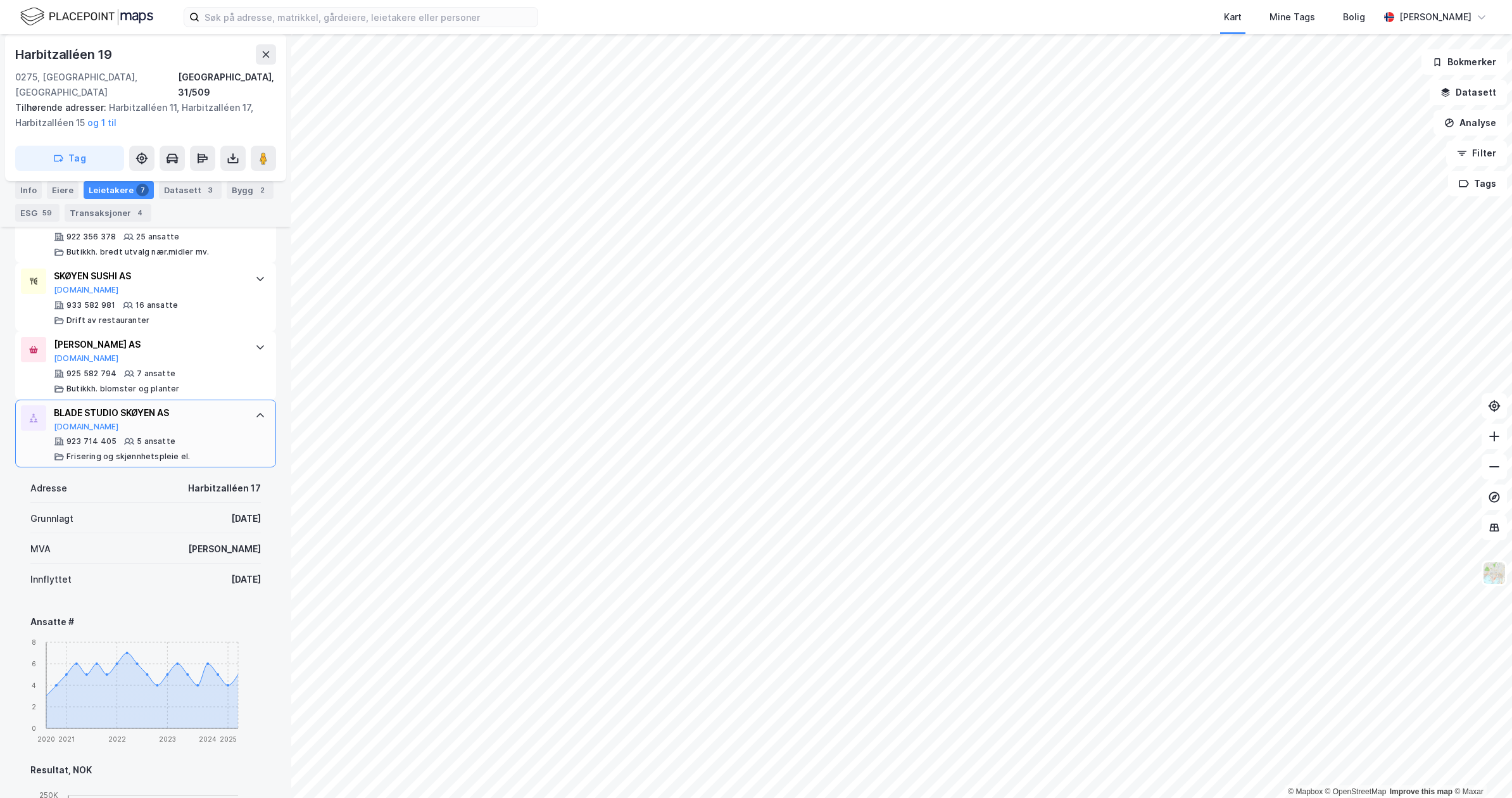
click at [201, 421] on div "BLADE STUDIO SKØYEN AS [DOMAIN_NAME] 923 714 405 5 ansatte Frisering og skjønnh…" at bounding box center [148, 433] width 188 height 57
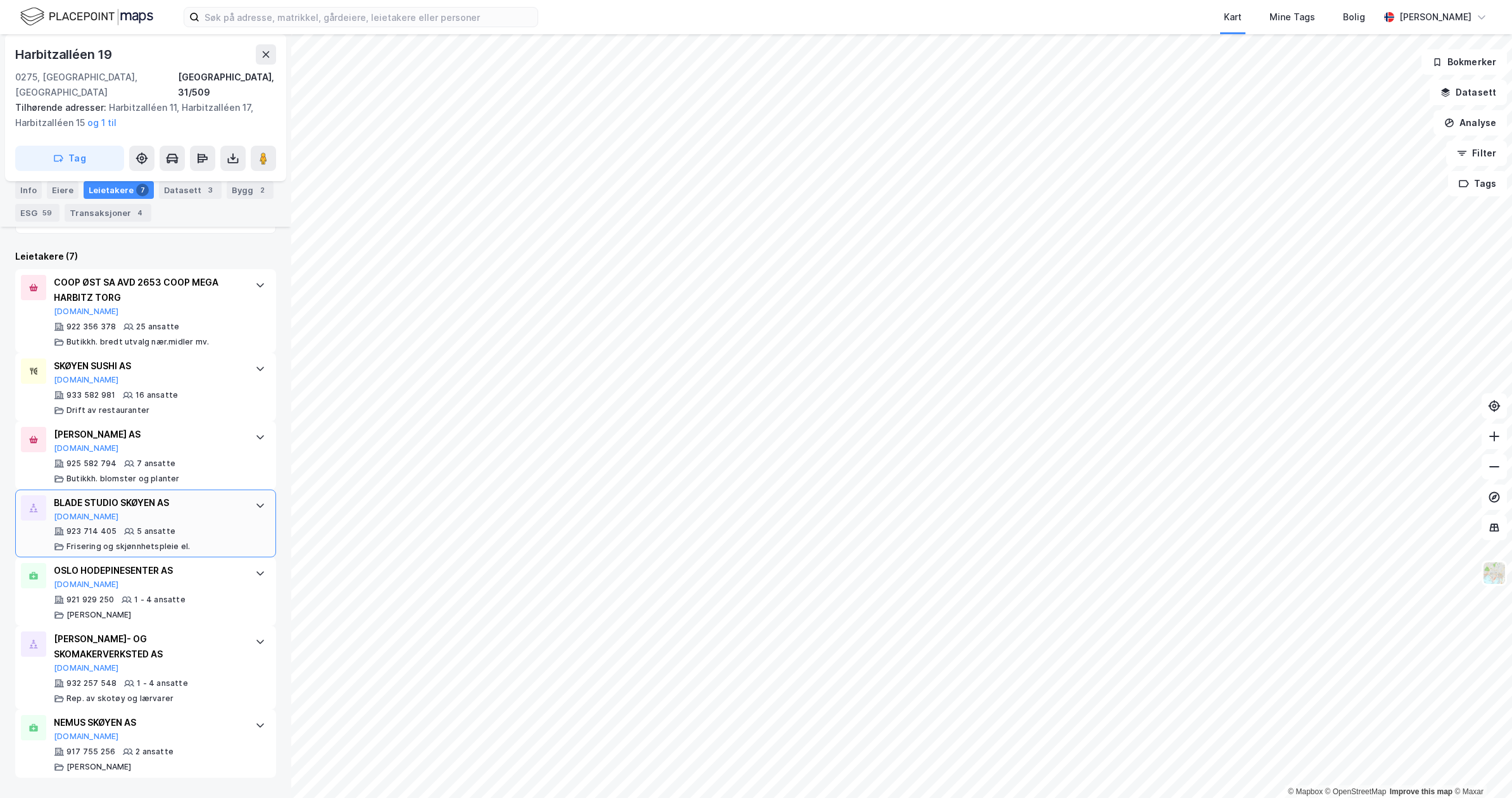
scroll to position [340, 0]
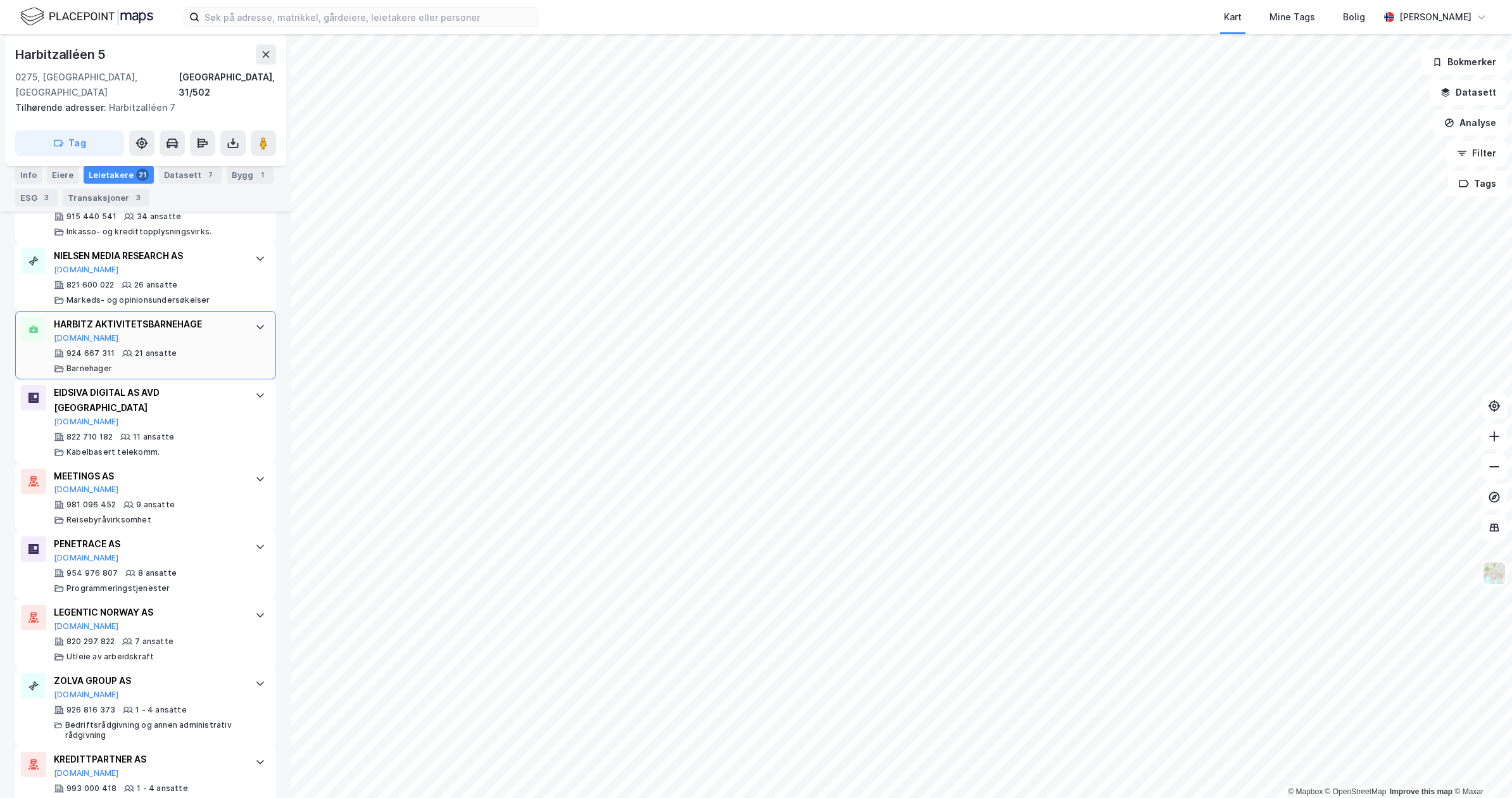
scroll to position [1013, 0]
click at [193, 361] on div "924 667 311 21 ansatte [PERSON_NAME]" at bounding box center [148, 360] width 188 height 26
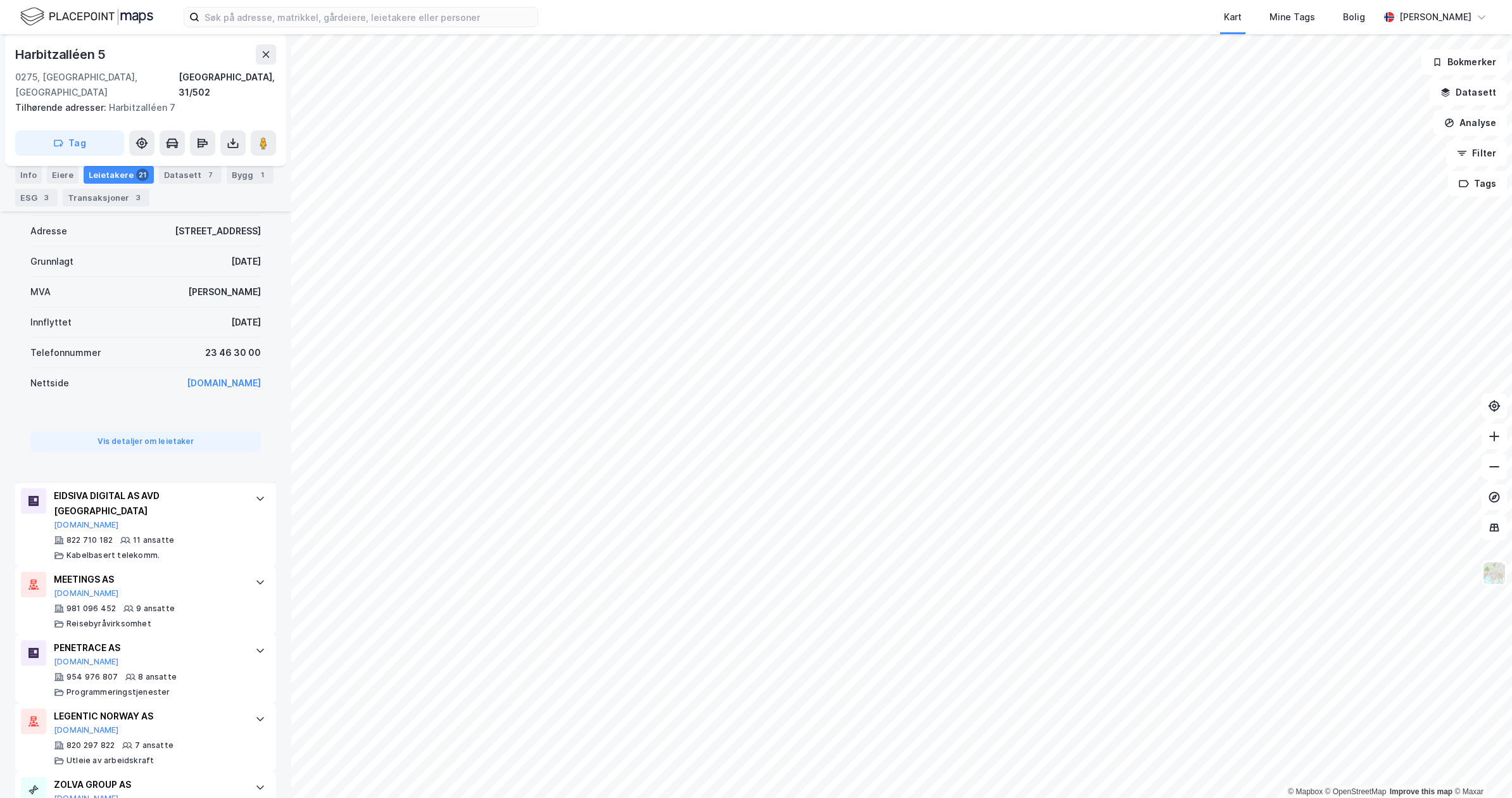
scroll to position [1182, 0]
